Goal: Transaction & Acquisition: Purchase product/service

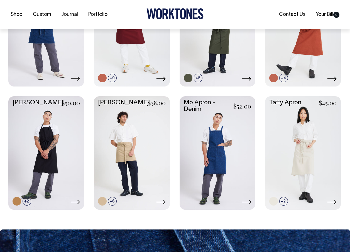
scroll to position [195, 0]
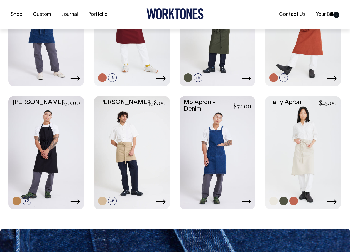
click at [305, 145] on link at bounding box center [303, 152] width 76 height 112
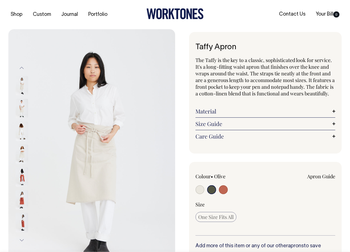
click at [214, 115] on link "Material" at bounding box center [265, 111] width 140 height 7
